Goal: Information Seeking & Learning: Learn about a topic

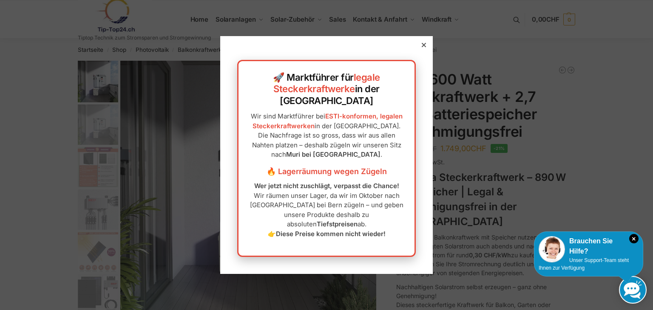
click at [422, 47] on icon at bounding box center [424, 45] width 4 height 4
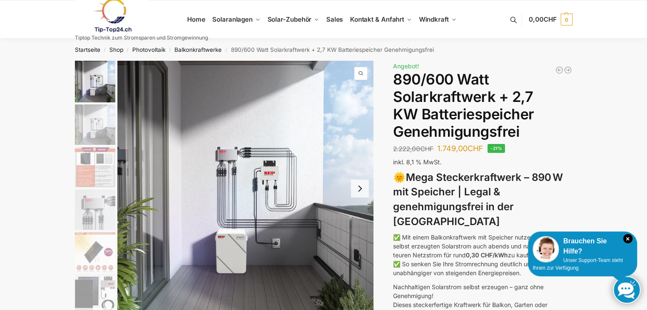
click at [358, 188] on button "Next slide" at bounding box center [360, 189] width 18 height 18
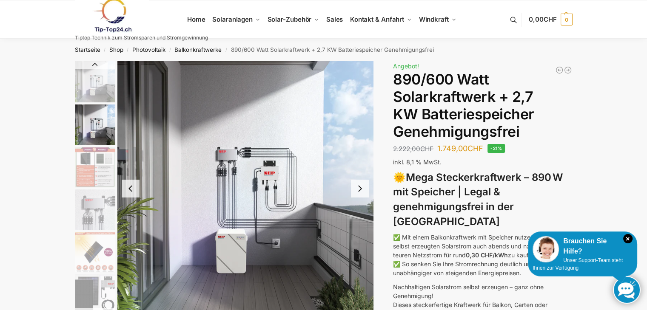
click at [358, 188] on button "Next slide" at bounding box center [360, 189] width 18 height 18
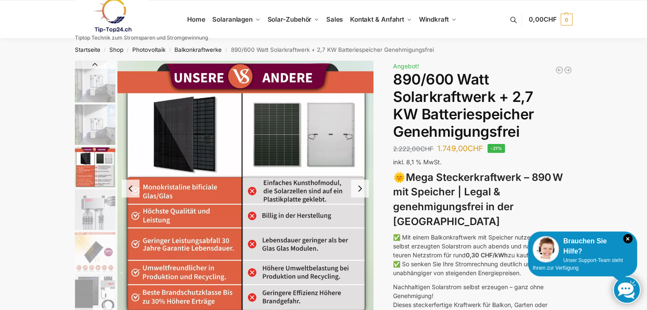
click at [358, 188] on button "Next slide" at bounding box center [360, 189] width 18 height 18
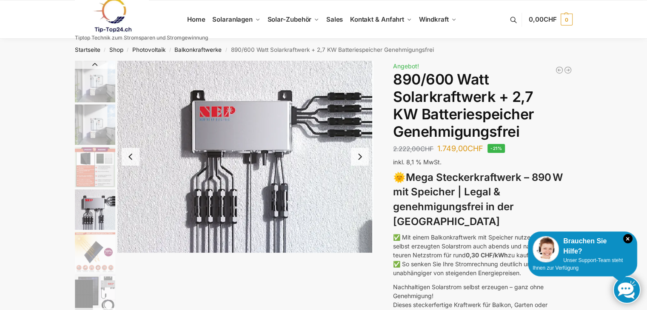
click at [358, 188] on img "4 / 12" at bounding box center [245, 157] width 256 height 192
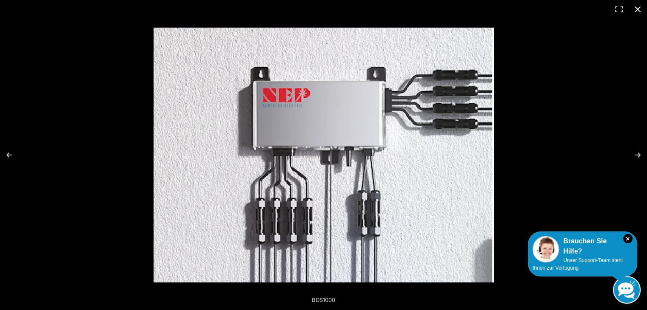
click at [638, 6] on button "Close (Esc)" at bounding box center [637, 9] width 19 height 19
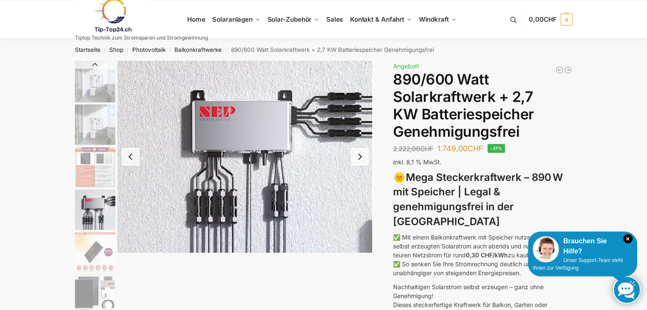
click at [361, 157] on button "Next slide" at bounding box center [360, 157] width 18 height 18
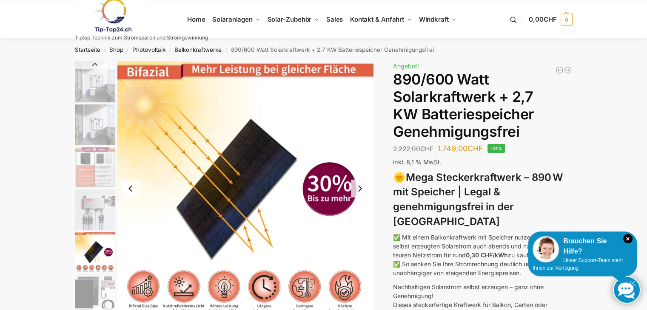
click at [361, 157] on img "5 / 12" at bounding box center [245, 189] width 256 height 256
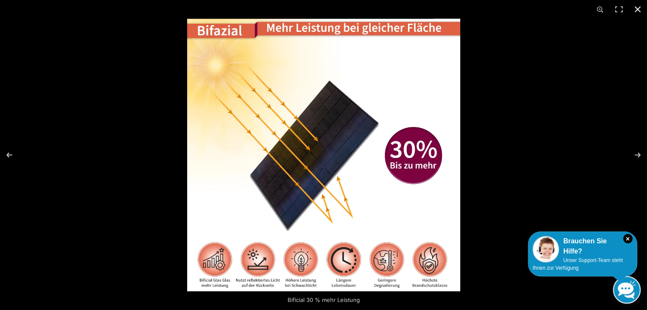
click at [638, 7] on button "Close (Esc)" at bounding box center [637, 9] width 19 height 19
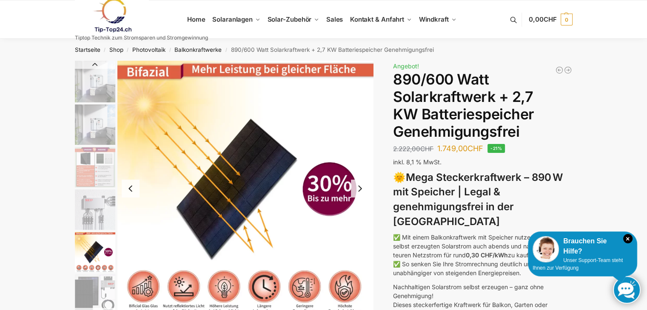
click at [361, 187] on button "Next slide" at bounding box center [360, 189] width 18 height 18
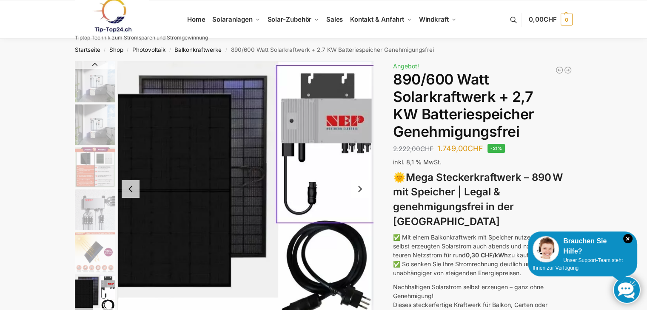
click at [361, 187] on button "Next slide" at bounding box center [360, 189] width 18 height 18
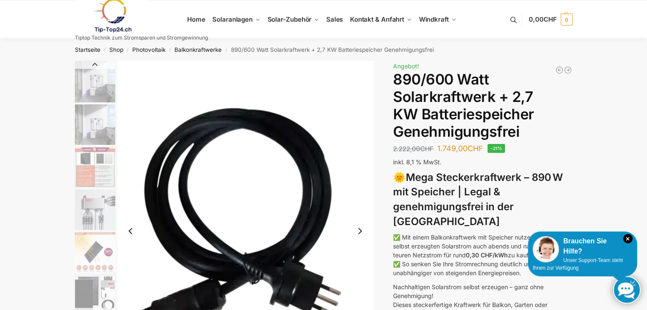
click at [361, 187] on img "7 / 12" at bounding box center [245, 231] width 256 height 341
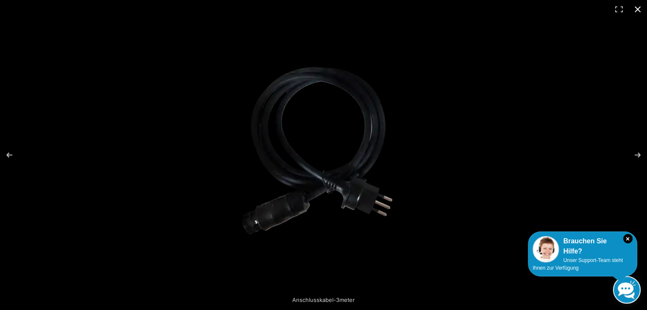
click at [636, 6] on button "Close (Esc)" at bounding box center [637, 9] width 19 height 19
